Goal: Information Seeking & Learning: Learn about a topic

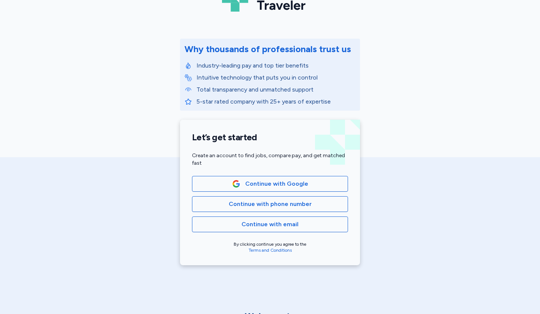
scroll to position [109, 0]
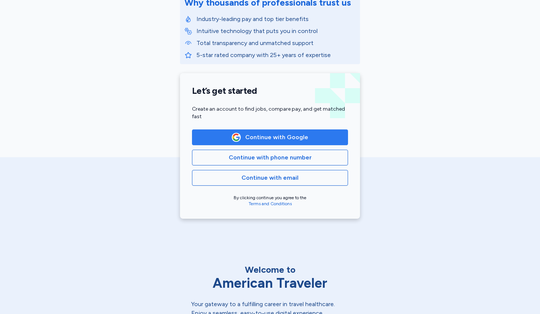
click at [293, 136] on span "Continue with Google" at bounding box center [276, 137] width 63 height 9
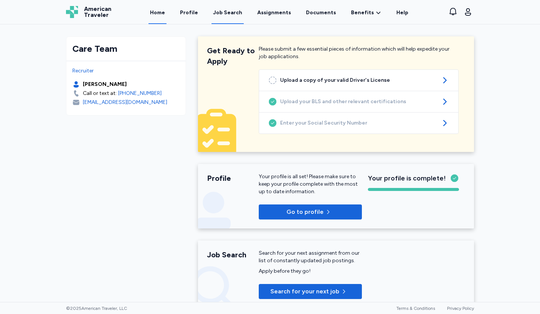
click at [234, 12] on div "Job Search" at bounding box center [227, 13] width 29 height 8
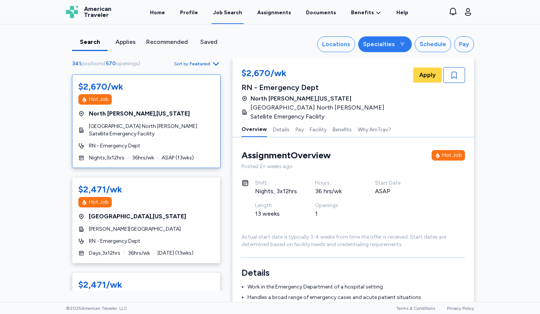
click at [383, 41] on div "Specialties" at bounding box center [379, 44] width 32 height 9
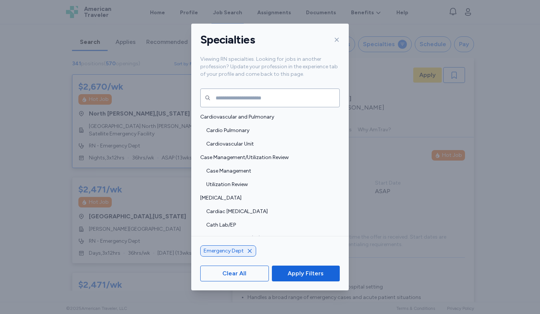
click at [336, 37] on icon at bounding box center [337, 40] width 6 height 6
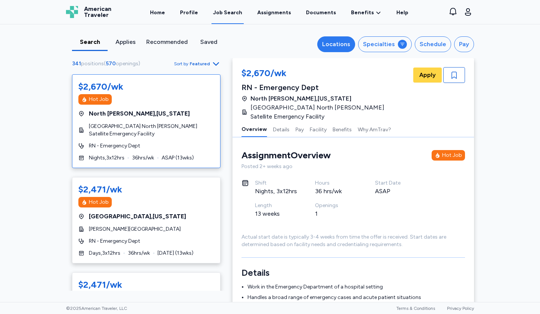
click at [340, 43] on div "Locations" at bounding box center [336, 44] width 28 height 9
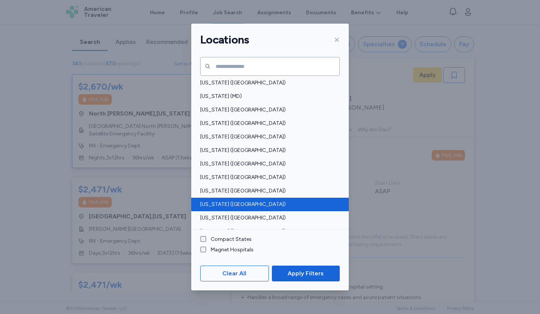
scroll to position [254, 0]
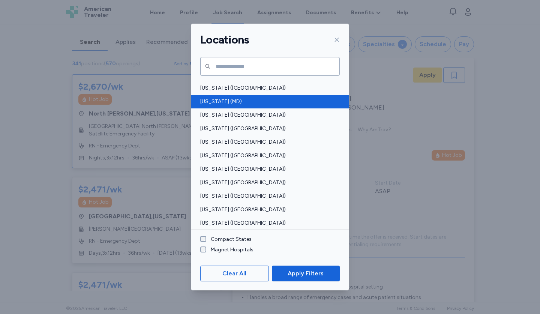
click at [240, 98] on div "[US_STATE] (MD)" at bounding box center [270, 102] width 158 height 14
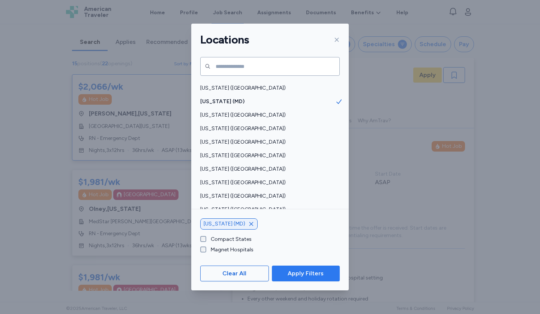
click at [285, 274] on span "Apply Filters" at bounding box center [306, 273] width 56 height 9
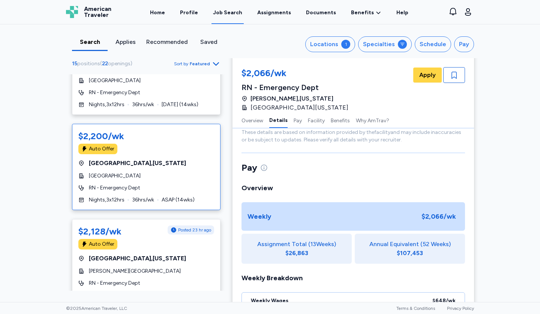
scroll to position [510, 0]
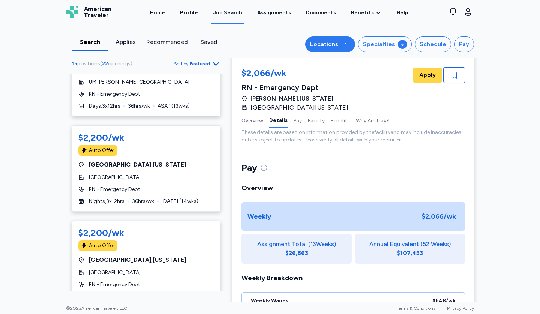
click at [338, 47] on div "Locations" at bounding box center [324, 44] width 28 height 9
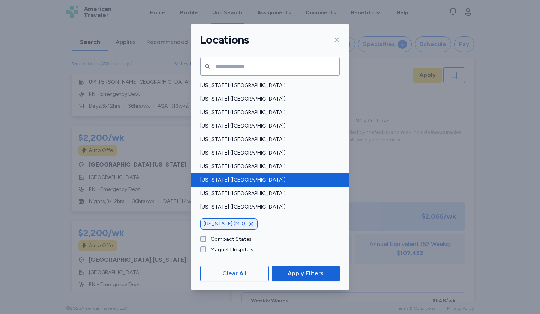
click at [243, 177] on span "[US_STATE] ([GEOGRAPHIC_DATA])" at bounding box center [267, 180] width 135 height 8
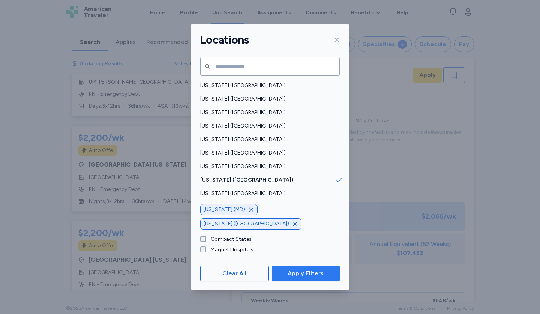
click at [301, 272] on span "Apply Filters" at bounding box center [306, 273] width 36 height 9
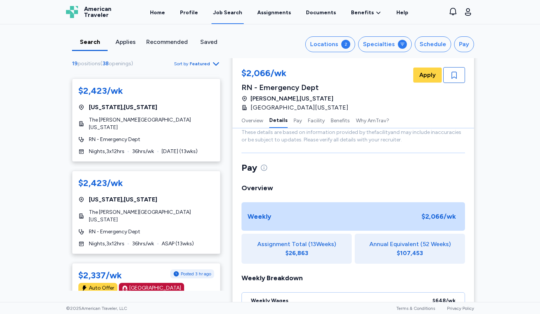
scroll to position [454, 0]
